Goal: Transaction & Acquisition: Purchase product/service

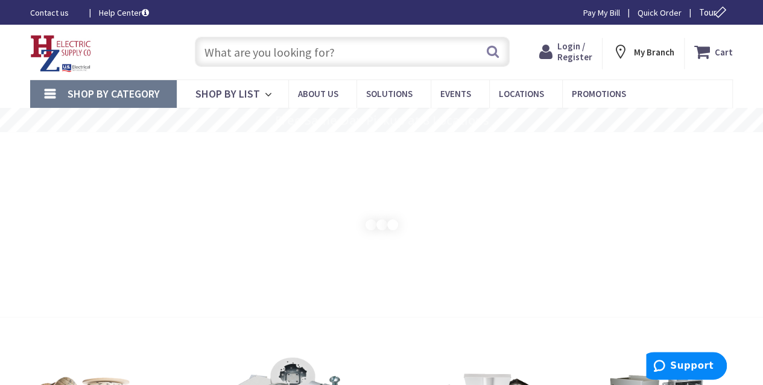
click at [324, 55] on input "text" at bounding box center [352, 52] width 315 height 30
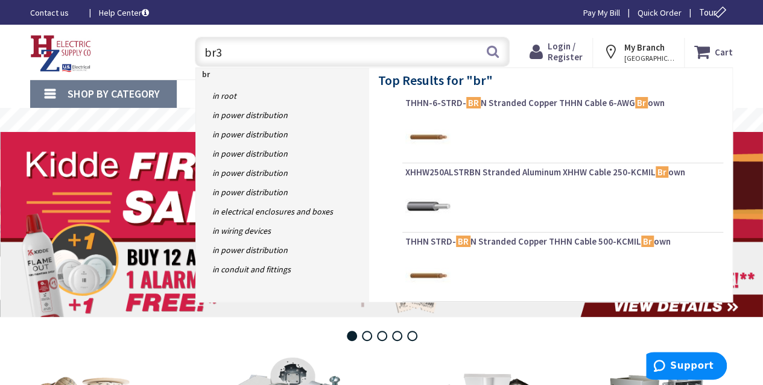
type input "br30"
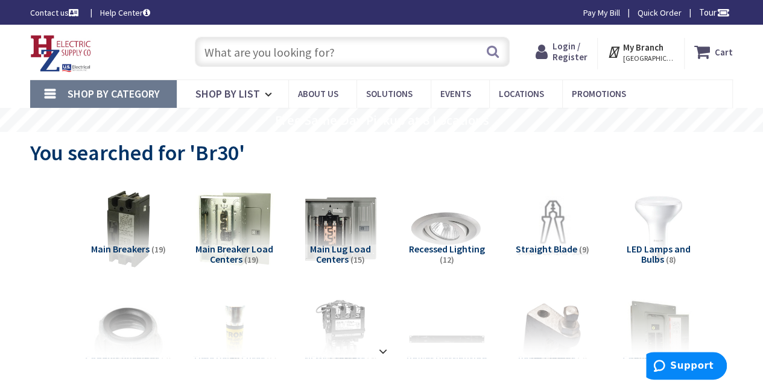
click at [678, 213] on img at bounding box center [658, 229] width 86 height 86
